Goal: Task Accomplishment & Management: Use online tool/utility

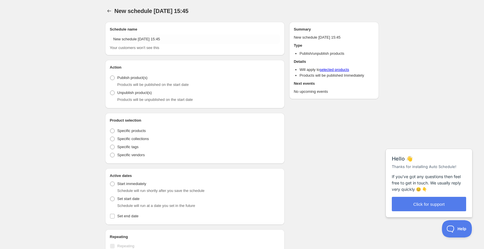
type input "New schedule [DATE] 15:45"
radio input "true"
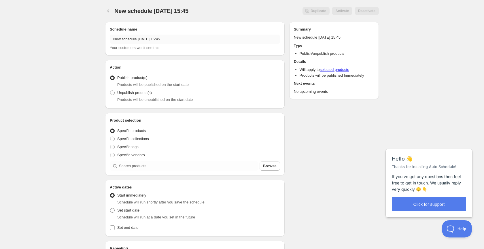
scroll to position [0, 0]
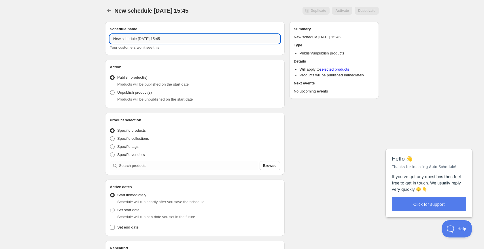
click at [203, 36] on input "New schedule [DATE] 15:45" at bounding box center [195, 38] width 170 height 9
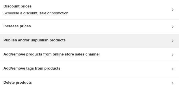
click at [37, 42] on h3 "Publish and/or unpublish products" at bounding box center [34, 40] width 62 height 6
